Goal: Task Accomplishment & Management: Complete application form

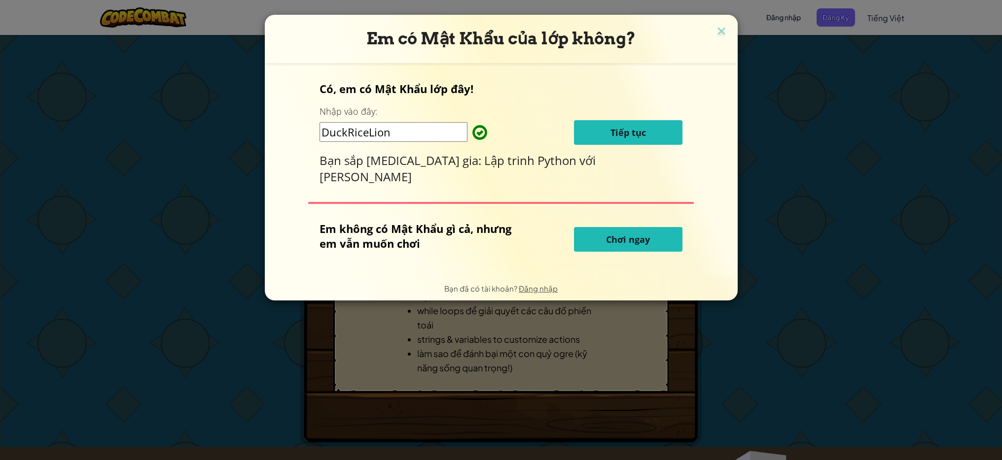
click at [632, 139] on span "Tiếp tục" at bounding box center [627, 133] width 35 height 12
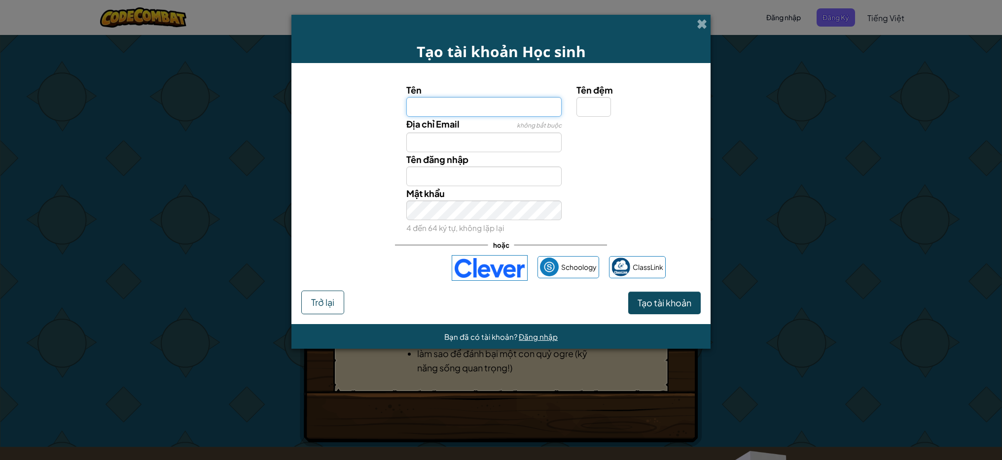
click at [533, 109] on input "Tên" at bounding box center [484, 107] width 156 height 20
type input "a"
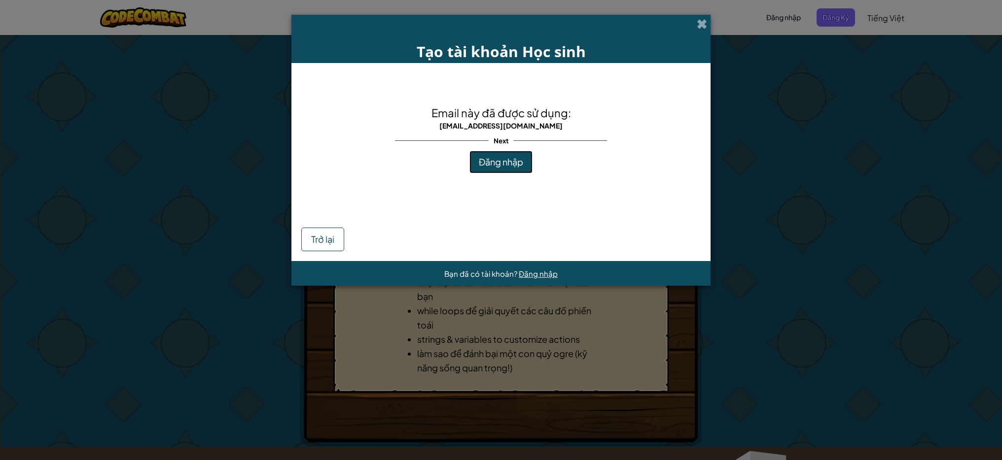
click at [508, 166] on span "Đăng nhập" at bounding box center [501, 161] width 44 height 11
